Goal: Task Accomplishment & Management: Use online tool/utility

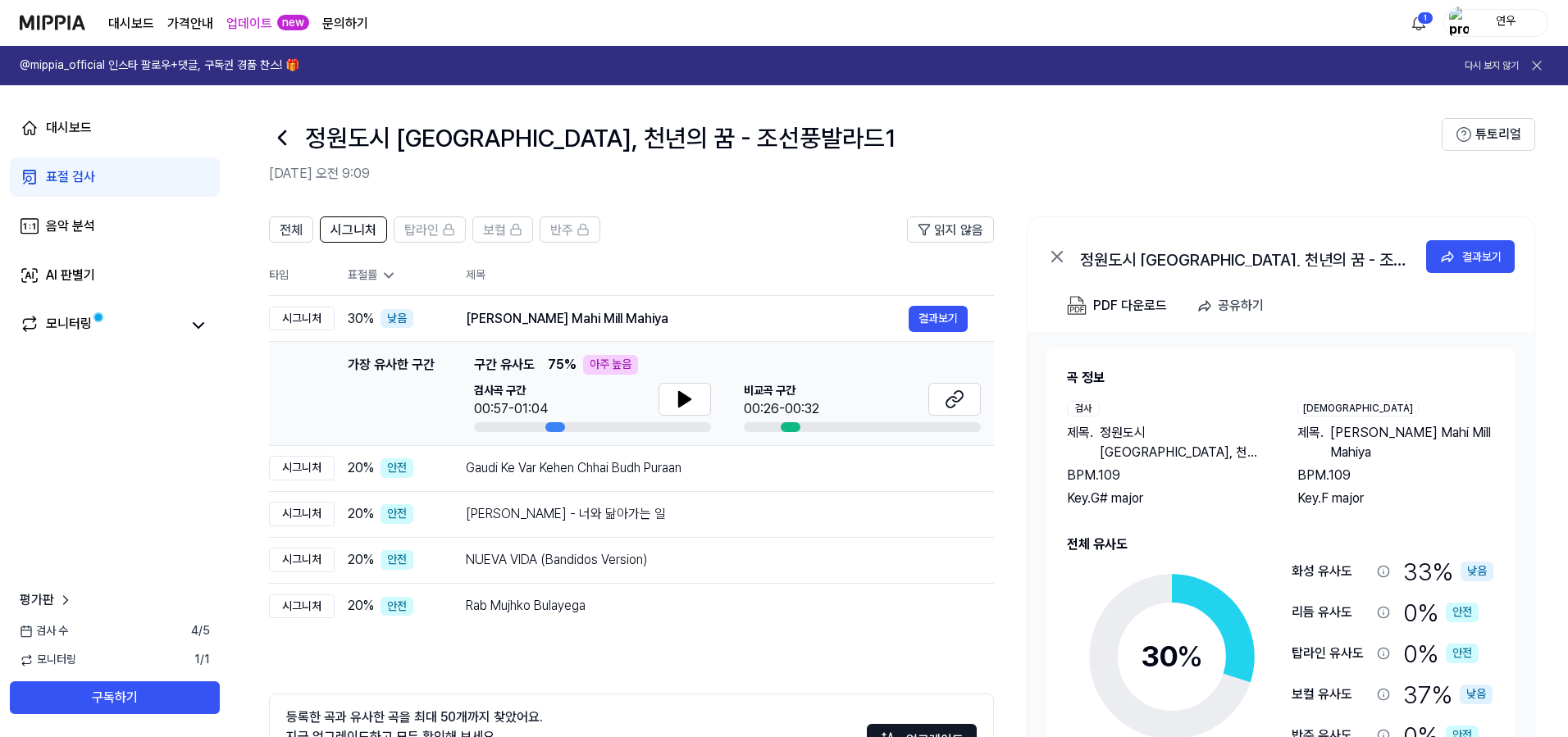
click at [385, 276] on icon at bounding box center [388, 275] width 16 height 16
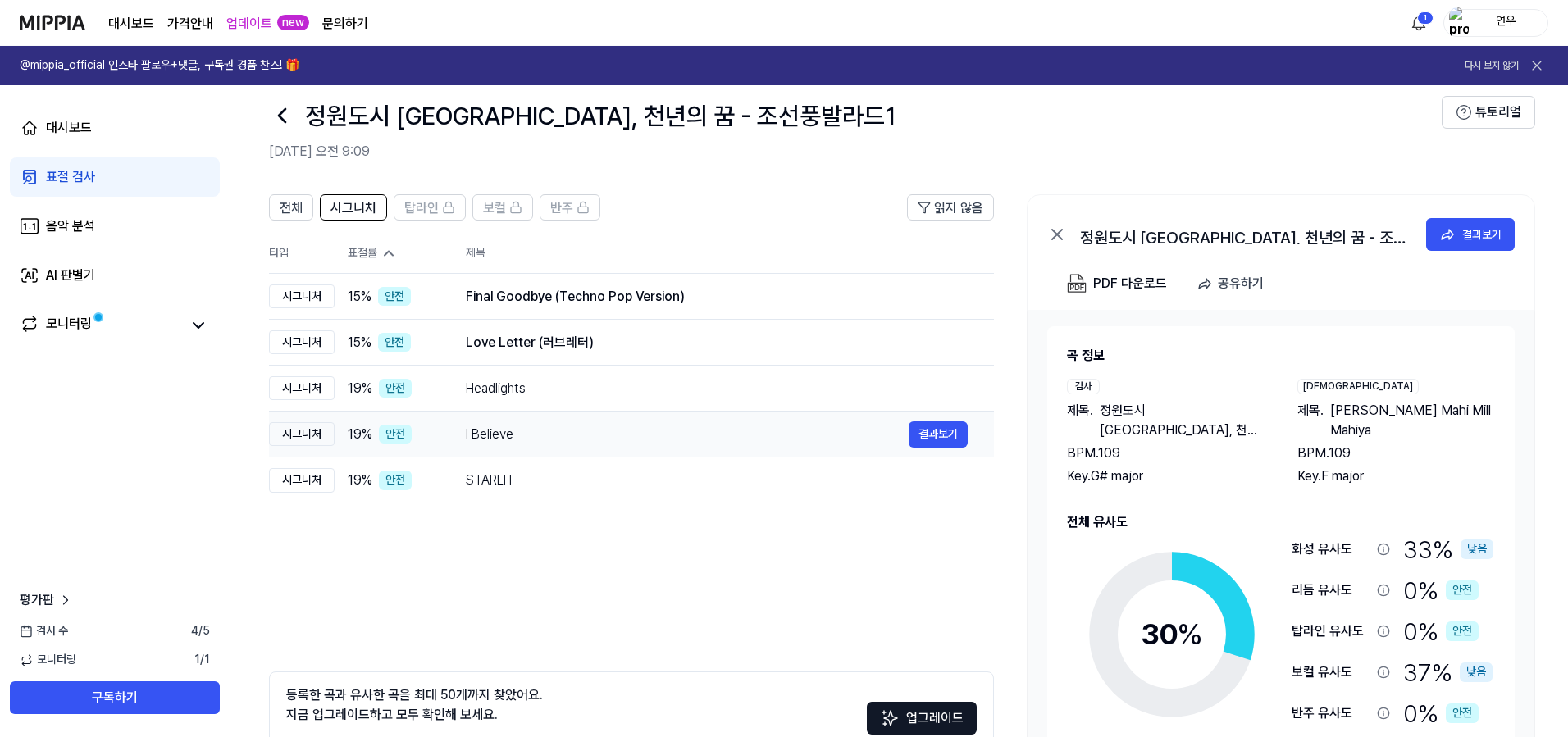
scroll to position [128, 0]
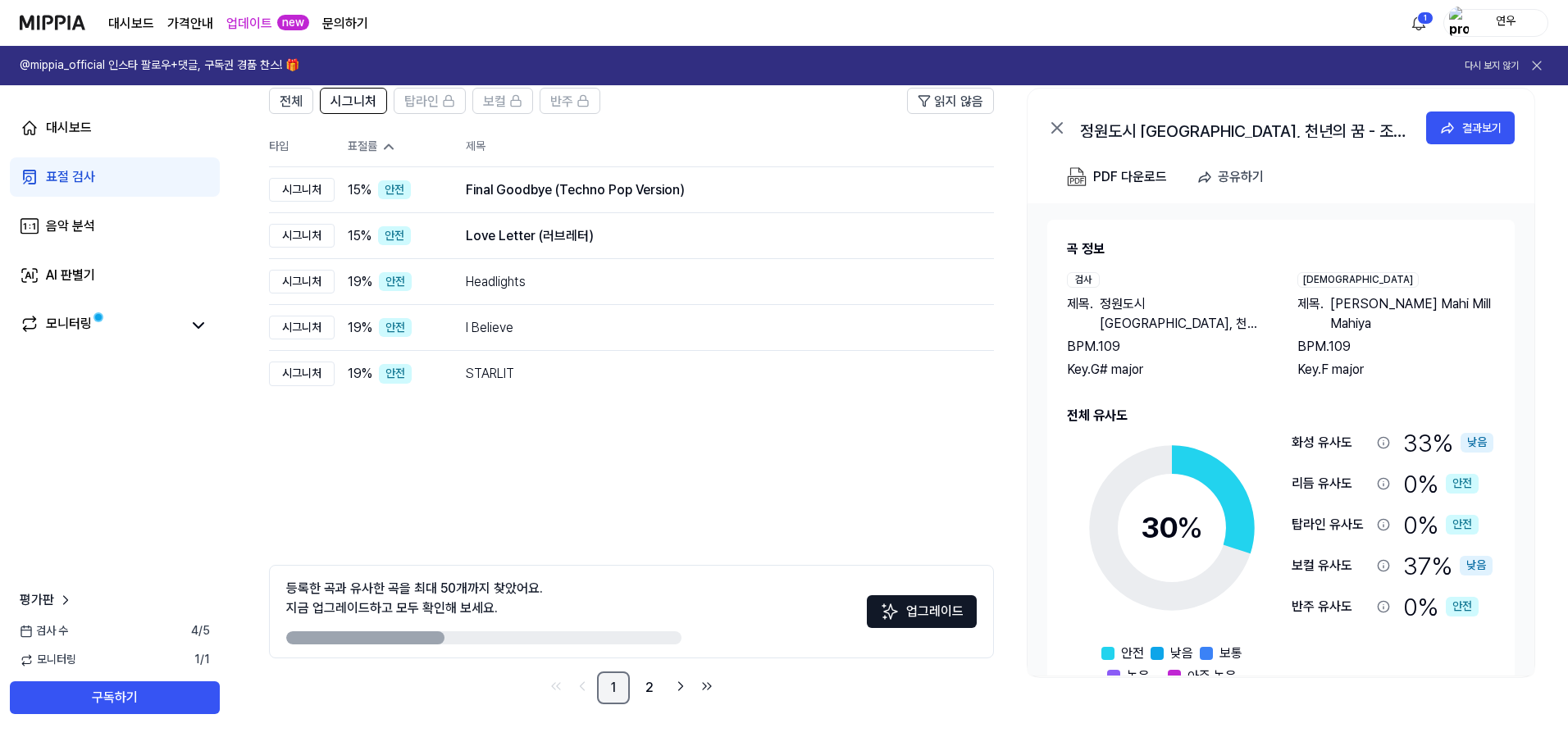
click at [614, 685] on link "1" at bounding box center [613, 687] width 33 height 33
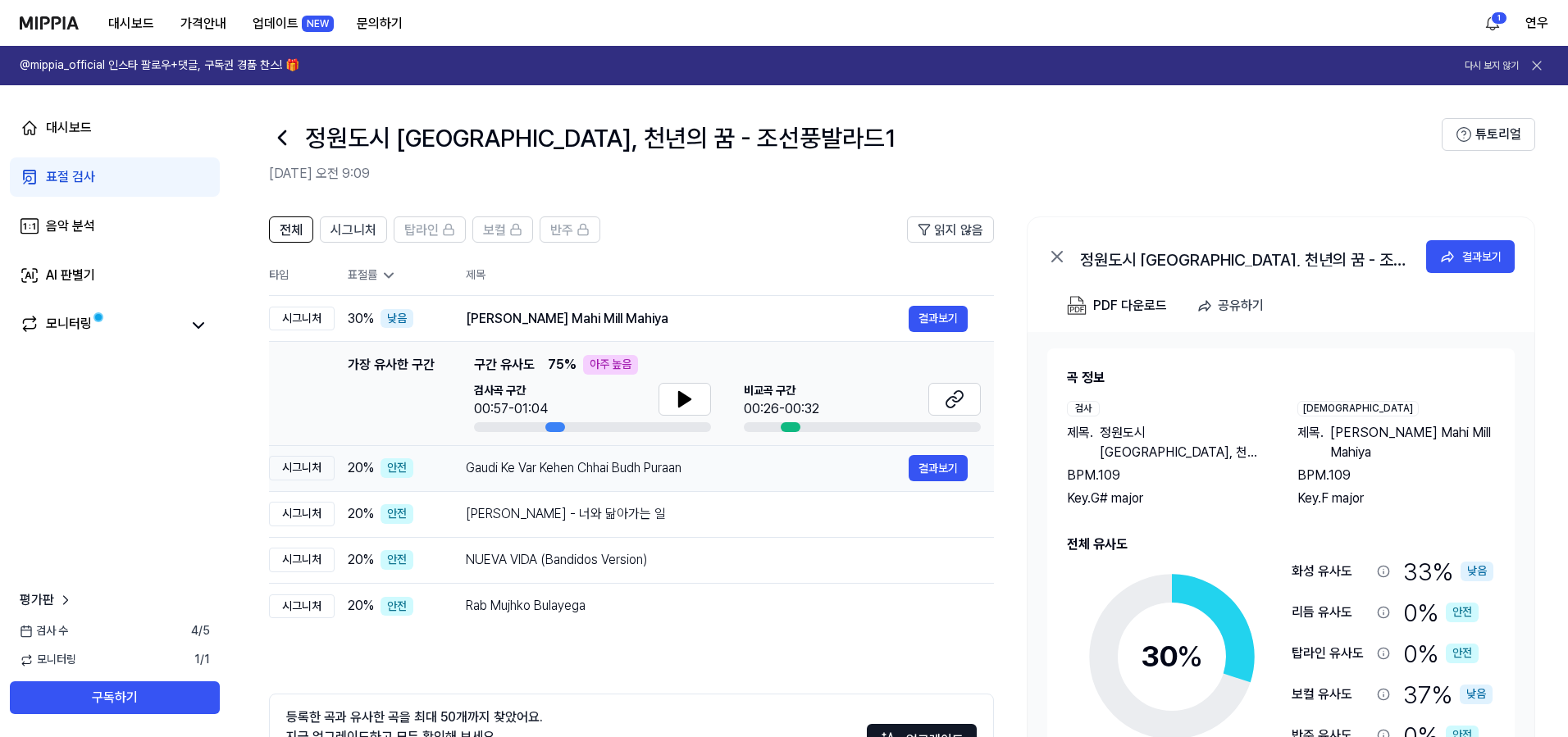
click at [580, 458] on div "Gaudi Ke Var Kehen Chhai Budh Puraan" at bounding box center [688, 468] width 443 height 20
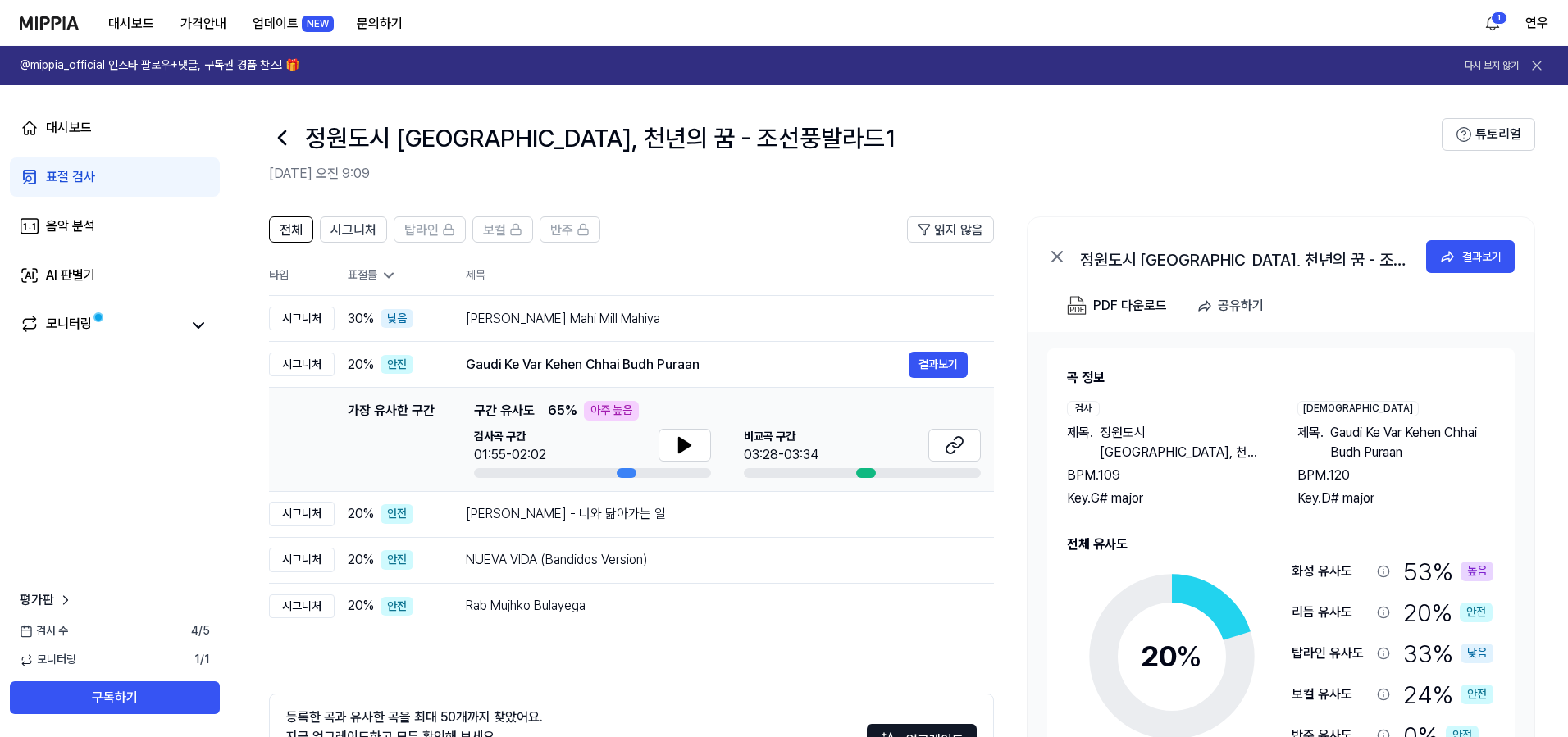
click at [280, 141] on icon at bounding box center [281, 137] width 26 height 26
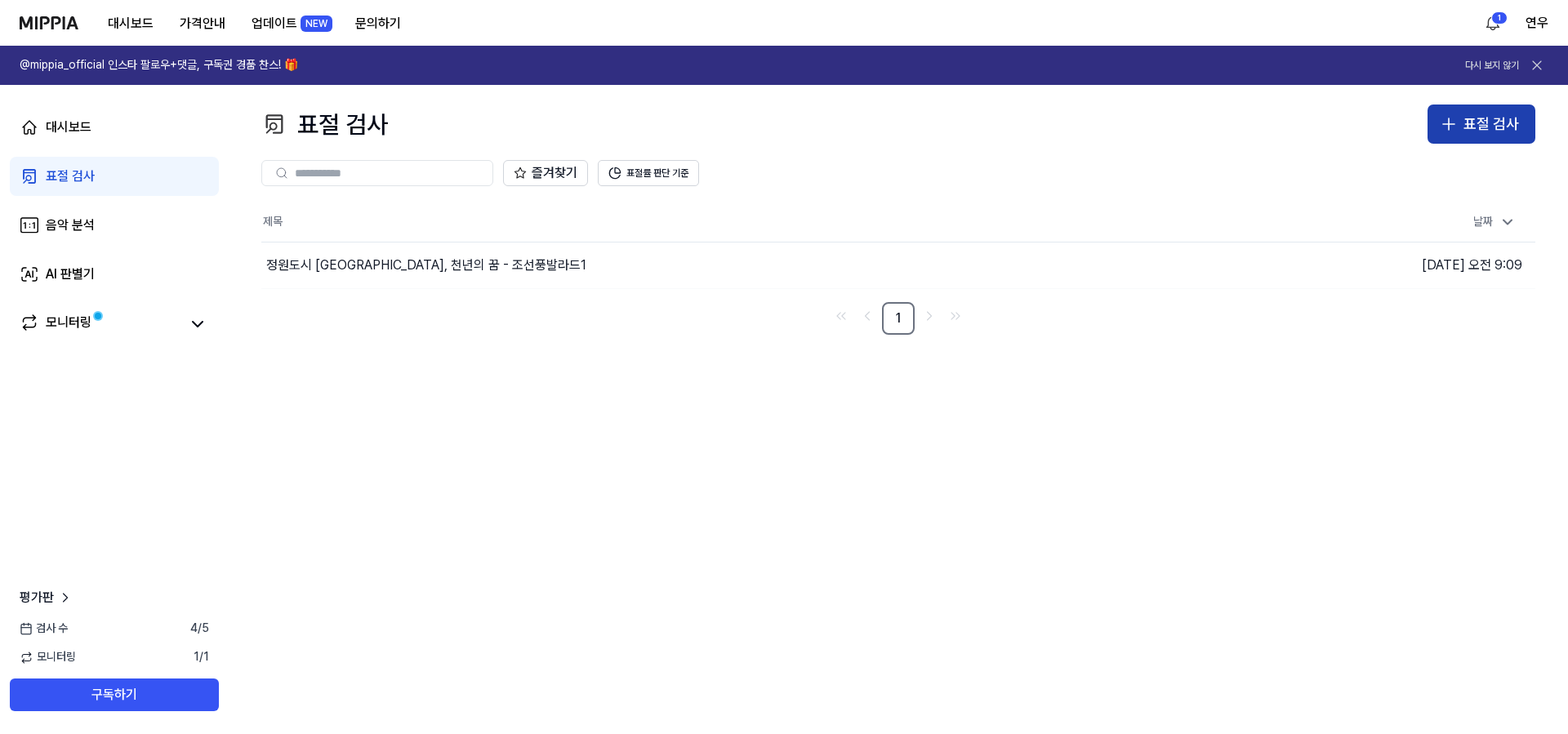
click at [1499, 126] on div "표절 검사" at bounding box center [1491, 124] width 55 height 24
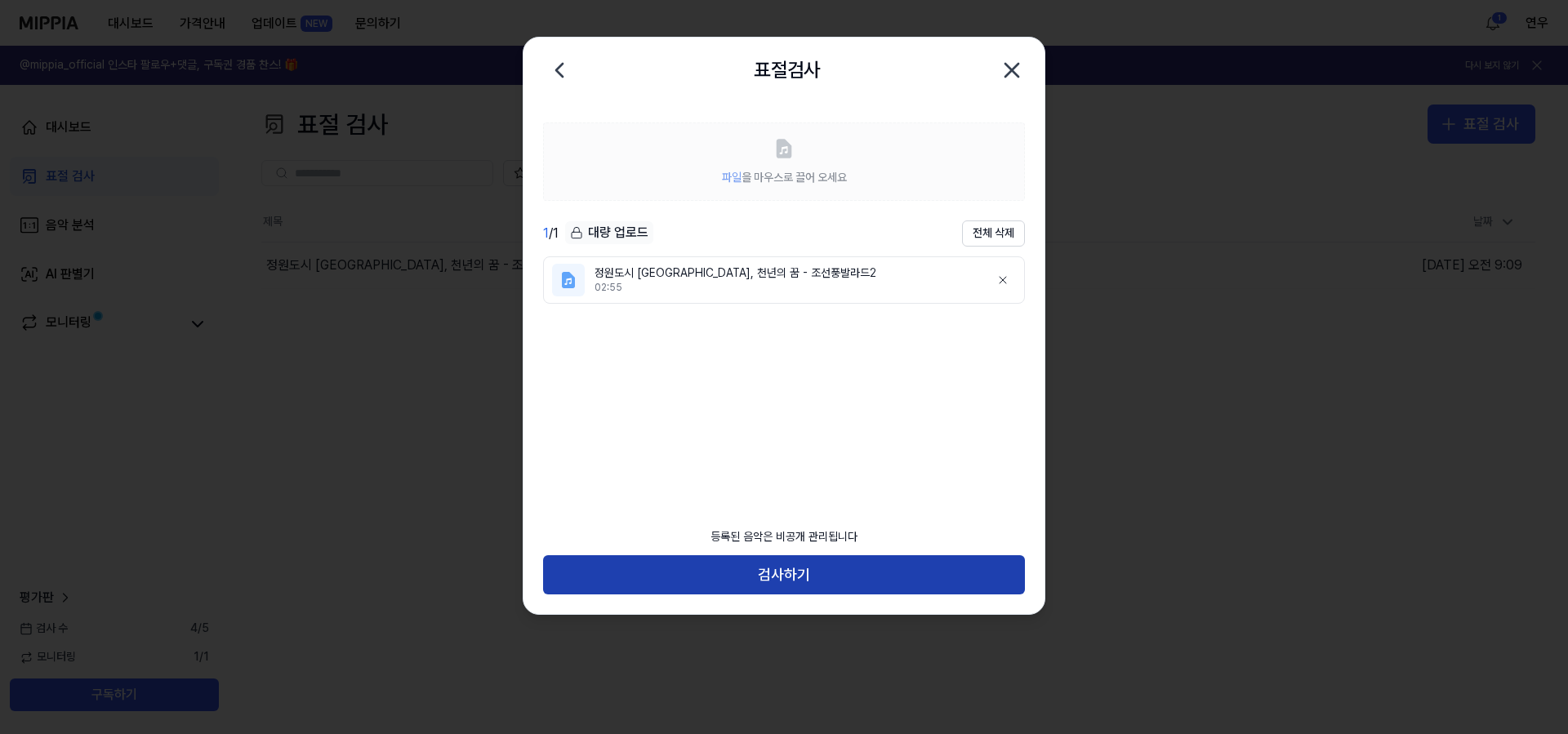
click at [826, 572] on button "검사하기" at bounding box center [784, 574] width 481 height 39
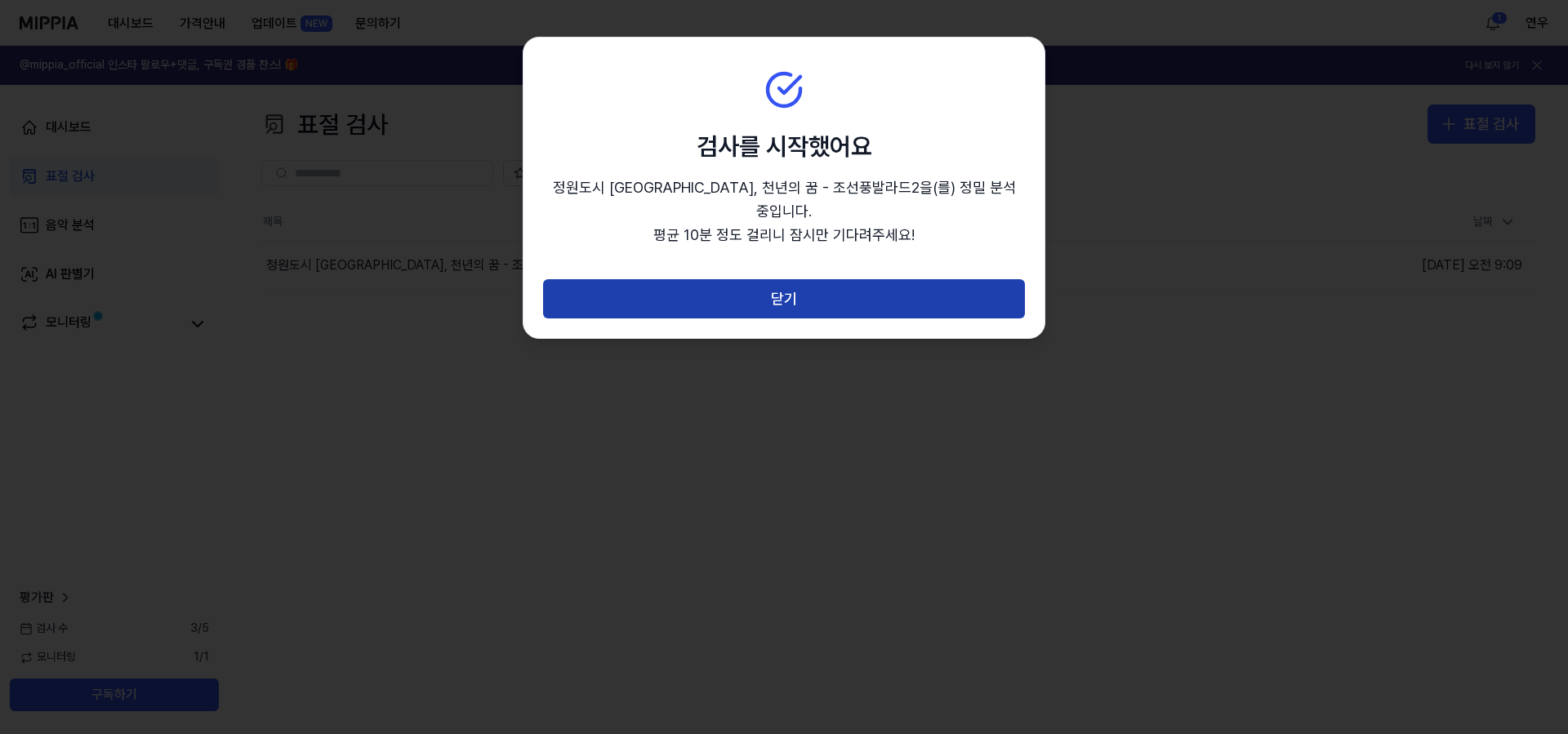
click at [809, 284] on button "닫기" at bounding box center [784, 298] width 481 height 39
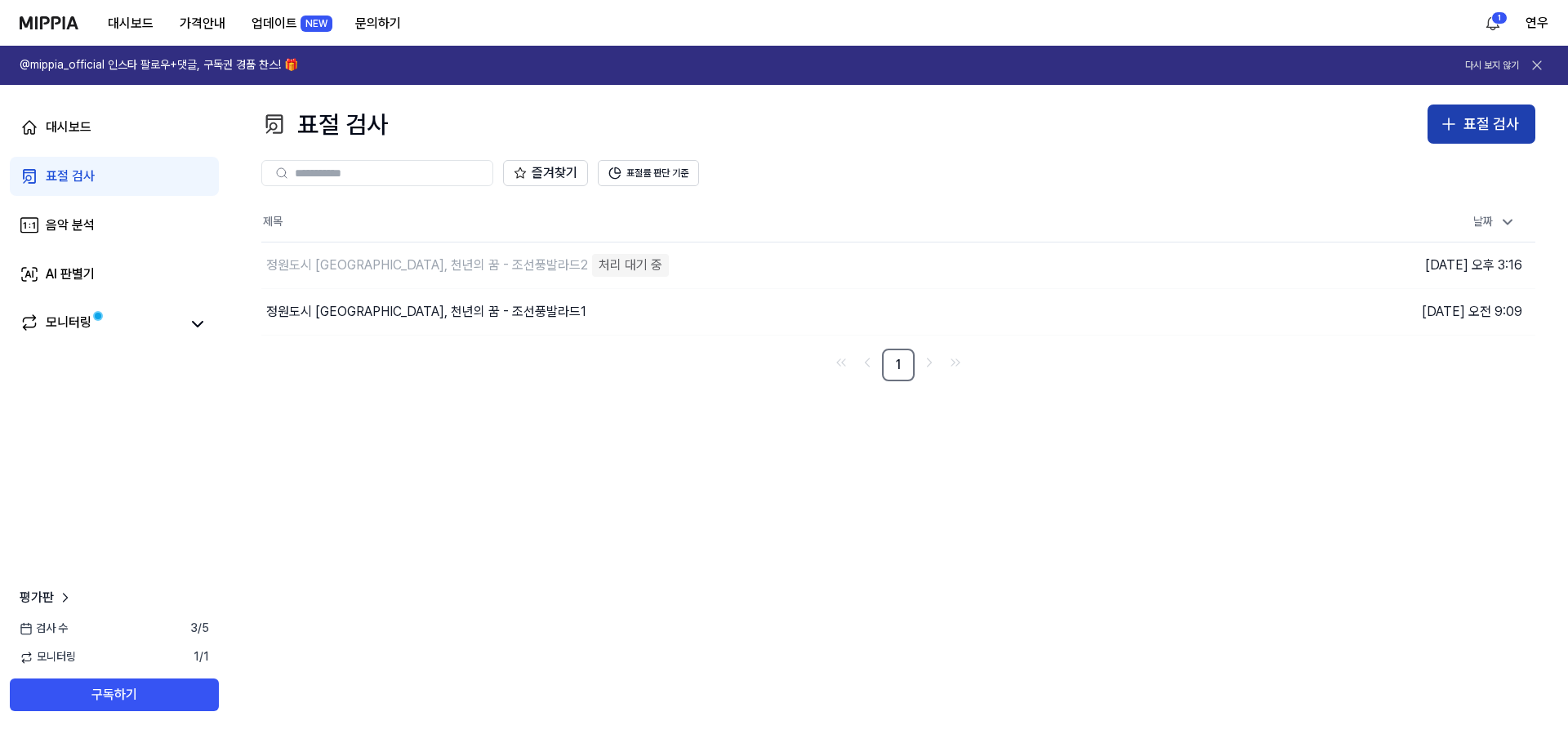
click at [1474, 124] on div "표절 검사" at bounding box center [1491, 124] width 55 height 24
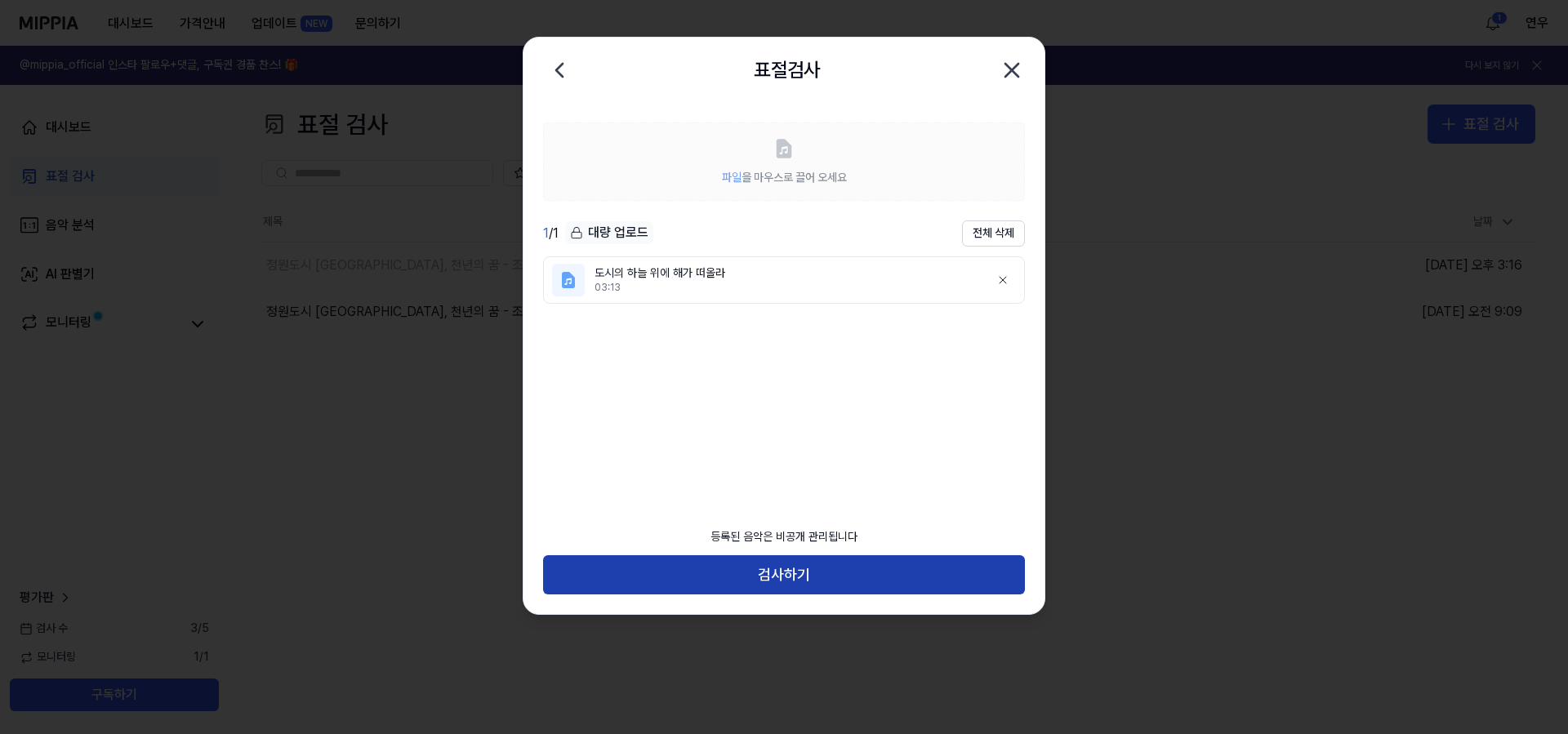
click at [837, 566] on button "검사하기" at bounding box center [784, 574] width 481 height 39
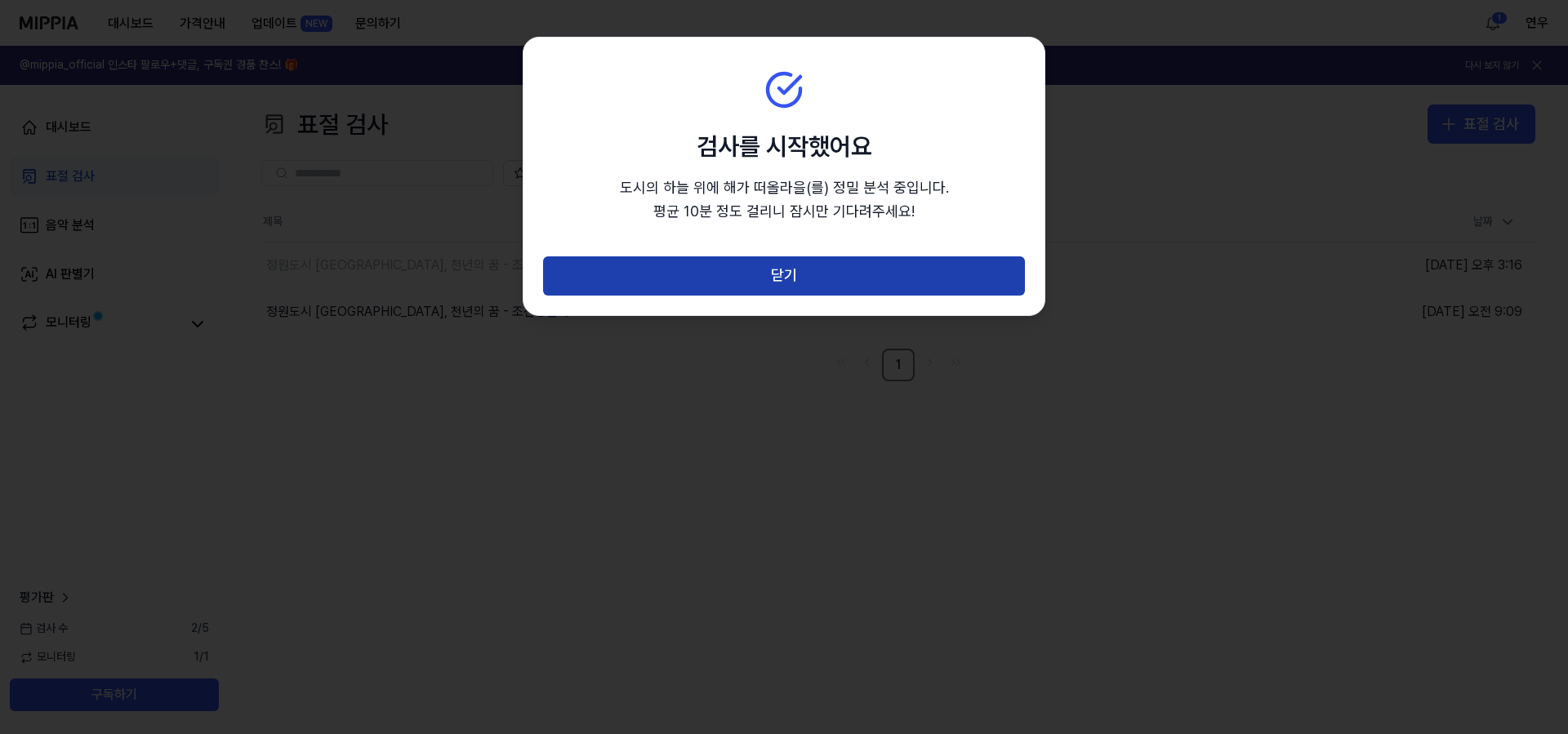
click at [923, 267] on button "닫기" at bounding box center [784, 275] width 481 height 39
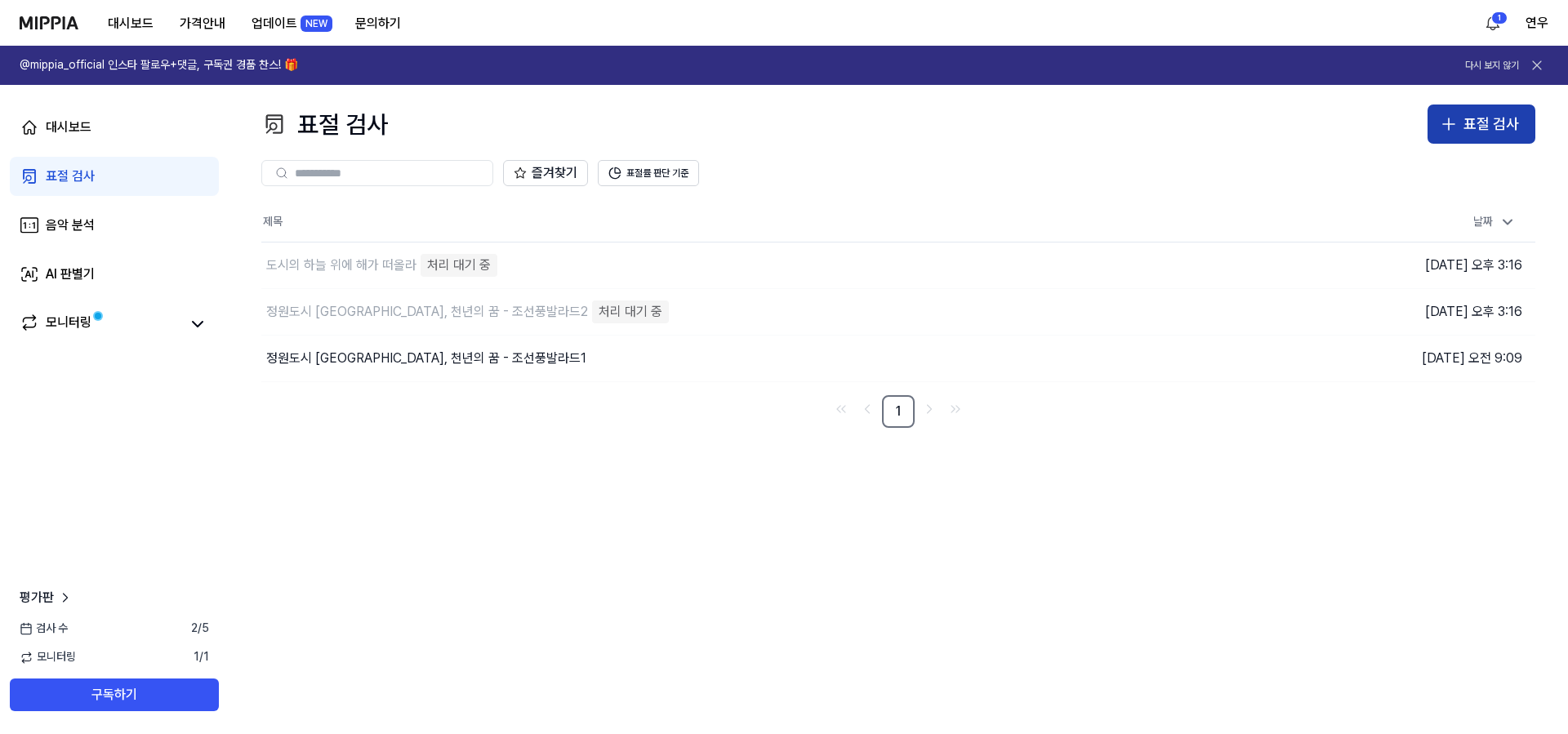
click at [1496, 123] on div "표절 검사" at bounding box center [1491, 124] width 55 height 24
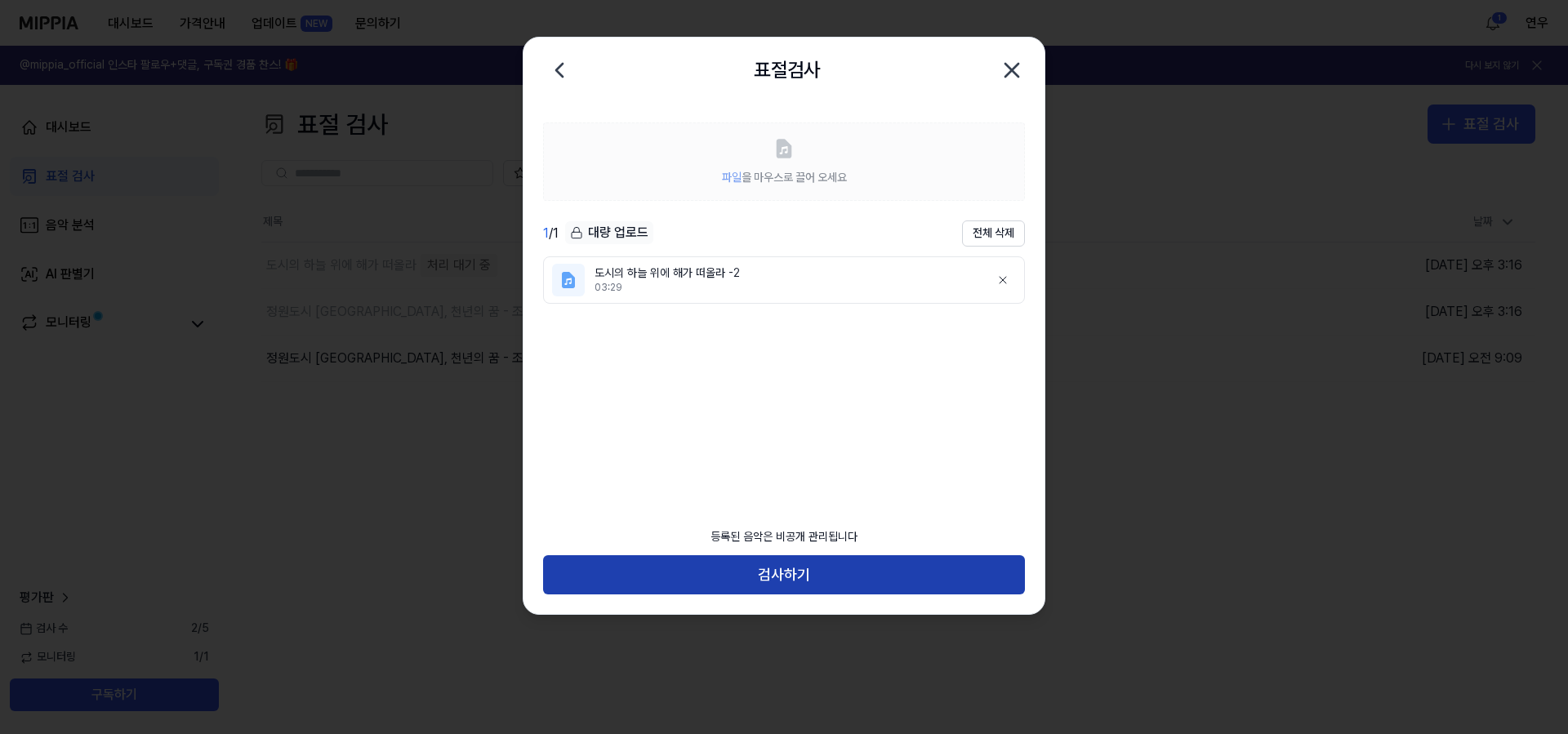
click at [873, 581] on button "검사하기" at bounding box center [784, 574] width 481 height 39
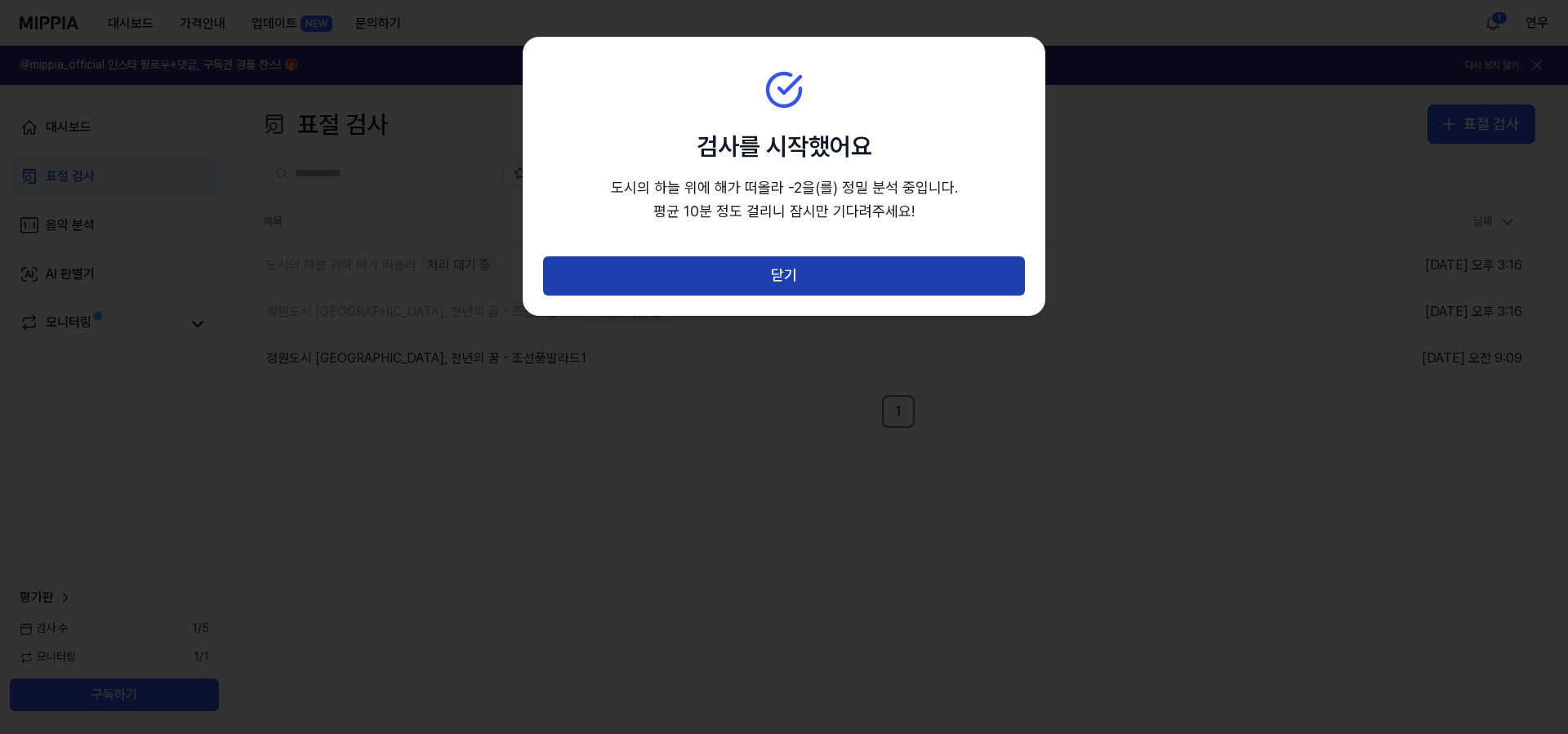
click at [880, 274] on button "닫기" at bounding box center [784, 275] width 481 height 39
